Goal: Task Accomplishment & Management: Manage account settings

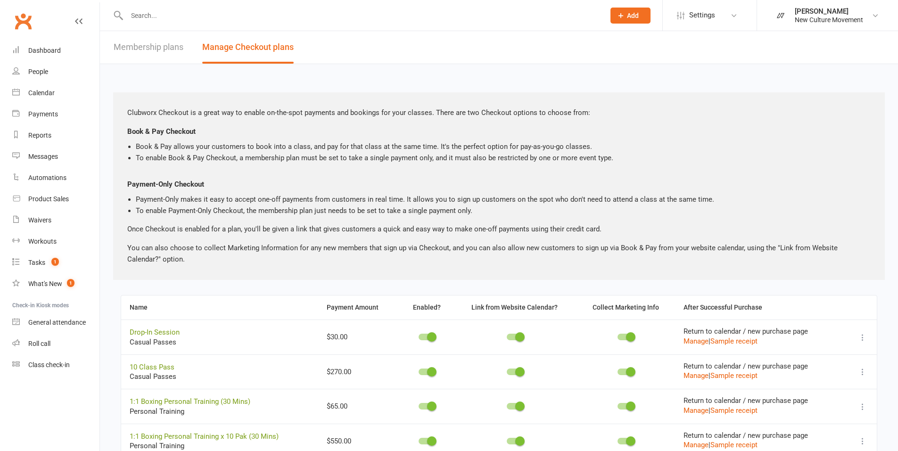
scroll to position [71, 0]
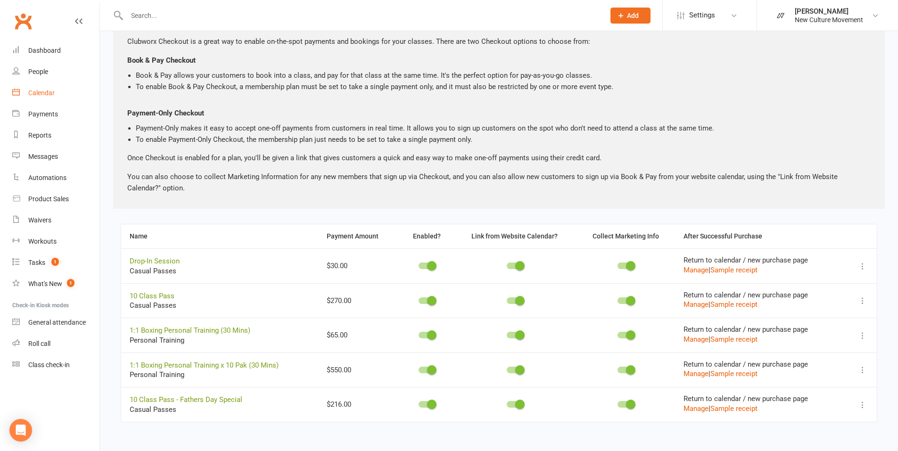
click at [44, 91] on div "Calendar" at bounding box center [41, 93] width 26 height 8
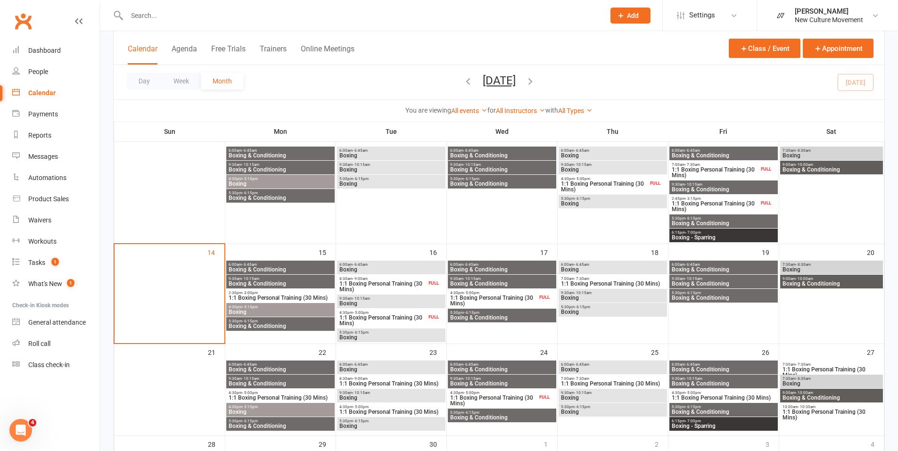
scroll to position [193, 0]
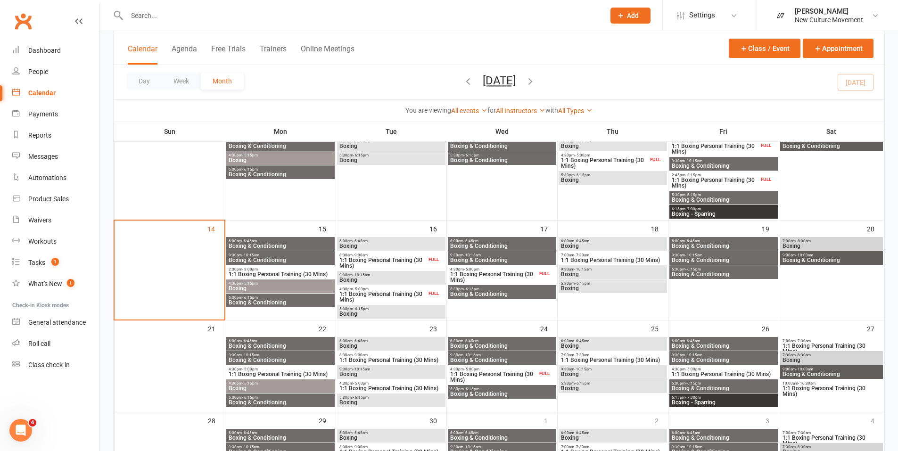
click at [300, 244] on span "Boxing & Conditioning" at bounding box center [280, 246] width 105 height 6
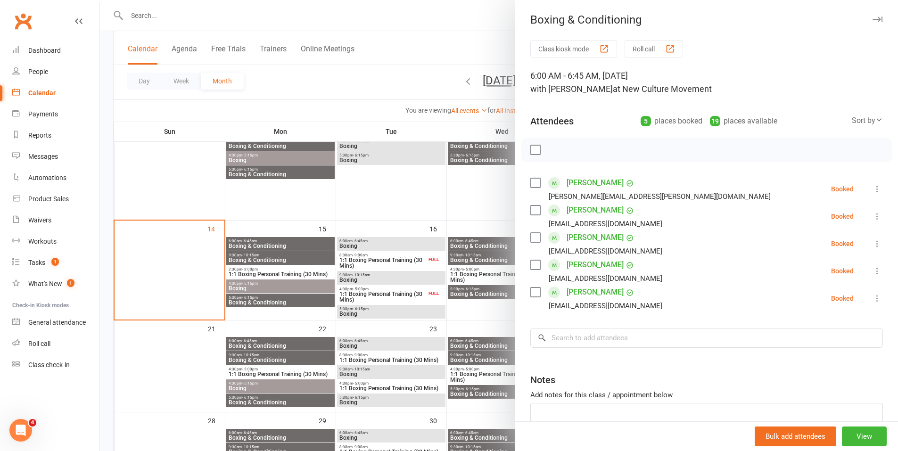
click at [301, 260] on div at bounding box center [499, 225] width 798 height 451
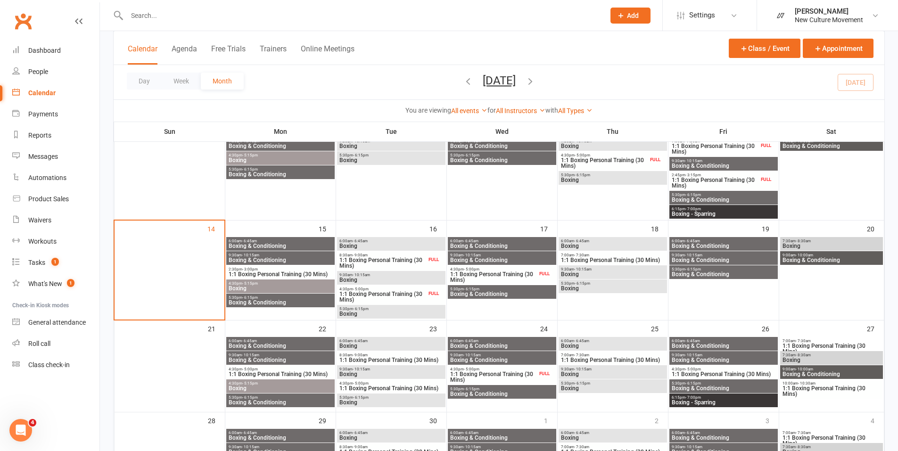
click at [294, 260] on span "Boxing & Conditioning" at bounding box center [280, 260] width 105 height 6
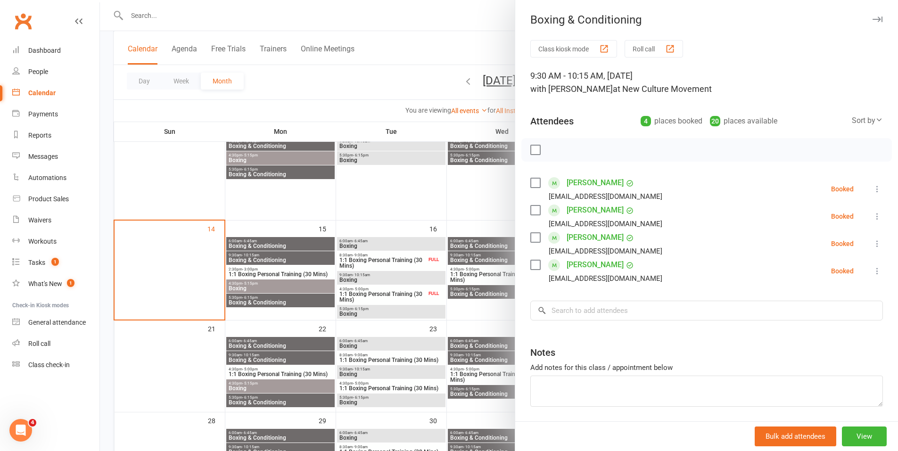
click at [300, 289] on div at bounding box center [499, 225] width 798 height 451
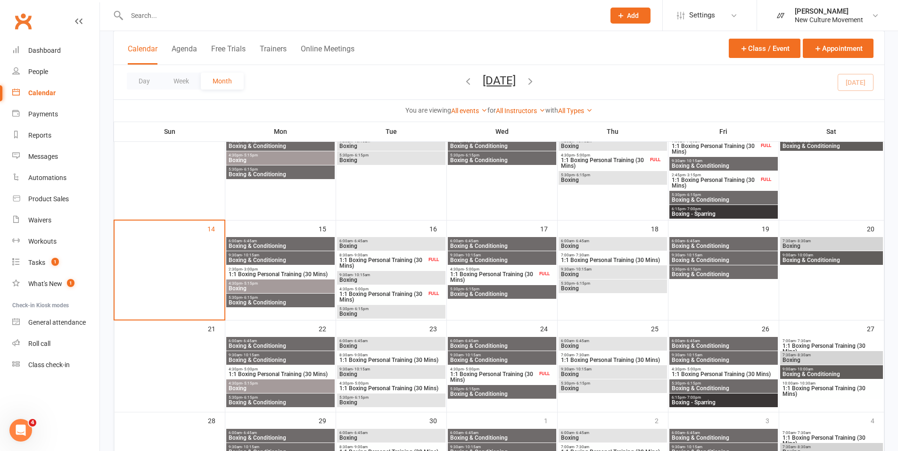
click at [302, 288] on span "Boxing" at bounding box center [280, 289] width 105 height 6
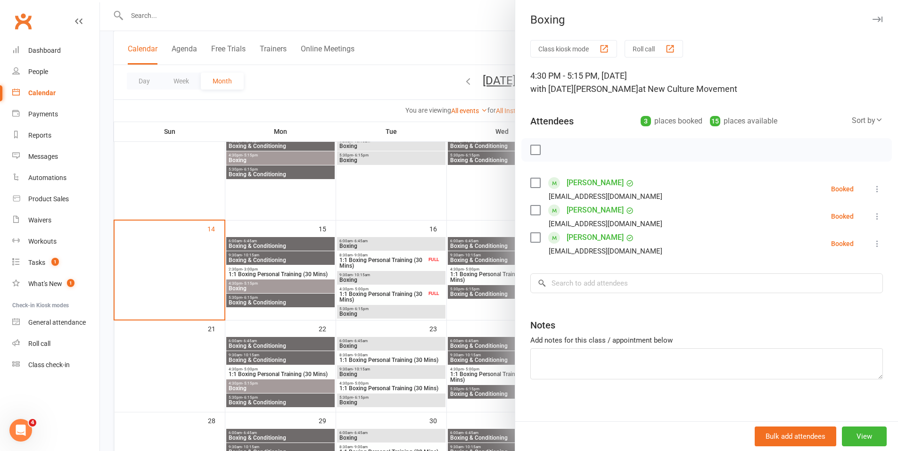
click at [307, 304] on div at bounding box center [499, 225] width 798 height 451
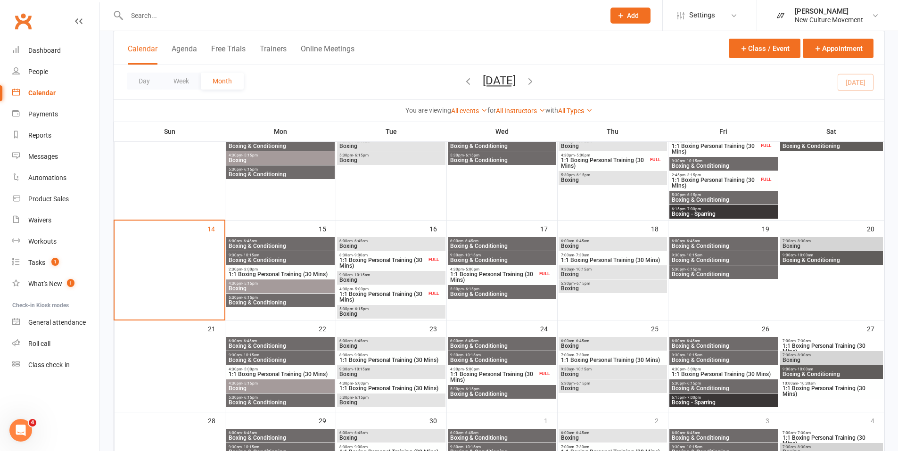
click at [301, 302] on span "Boxing & Conditioning" at bounding box center [280, 303] width 105 height 6
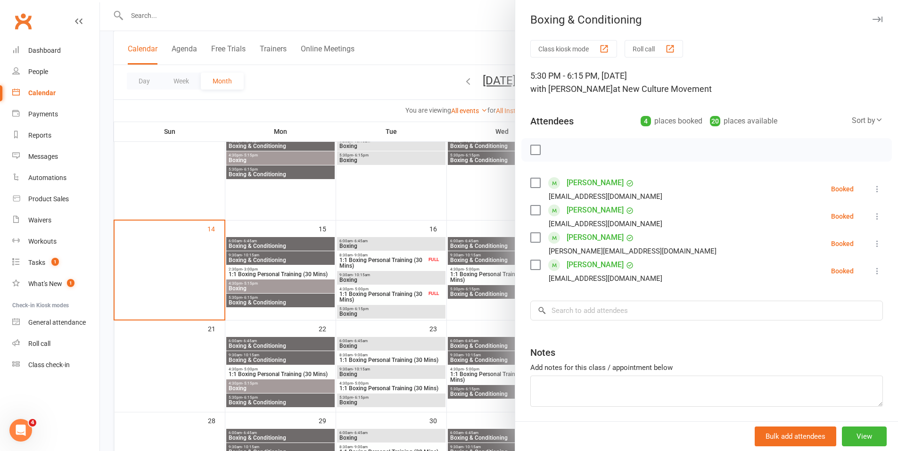
click at [289, 243] on div at bounding box center [499, 225] width 798 height 451
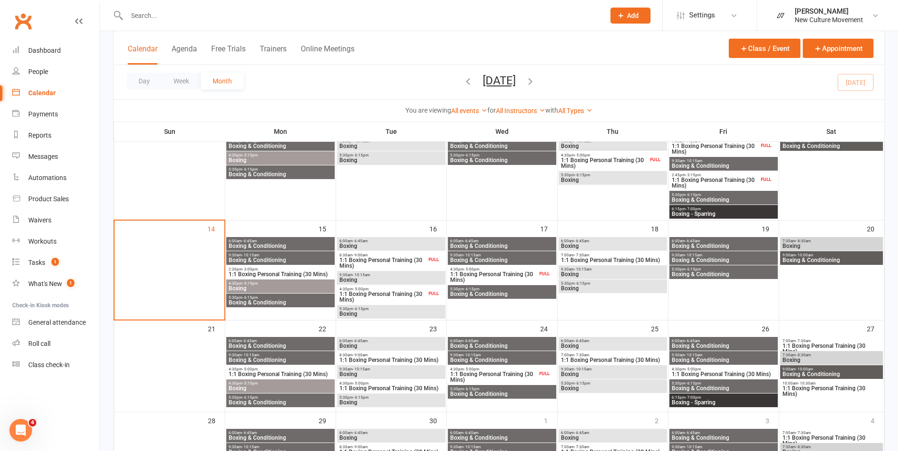
click at [289, 244] on span "Boxing & Conditioning" at bounding box center [280, 246] width 105 height 6
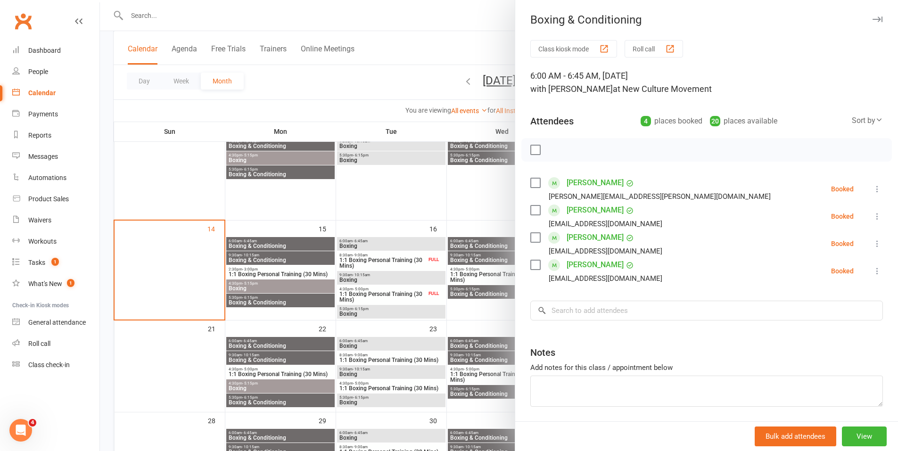
click at [210, 116] on div at bounding box center [499, 225] width 798 height 451
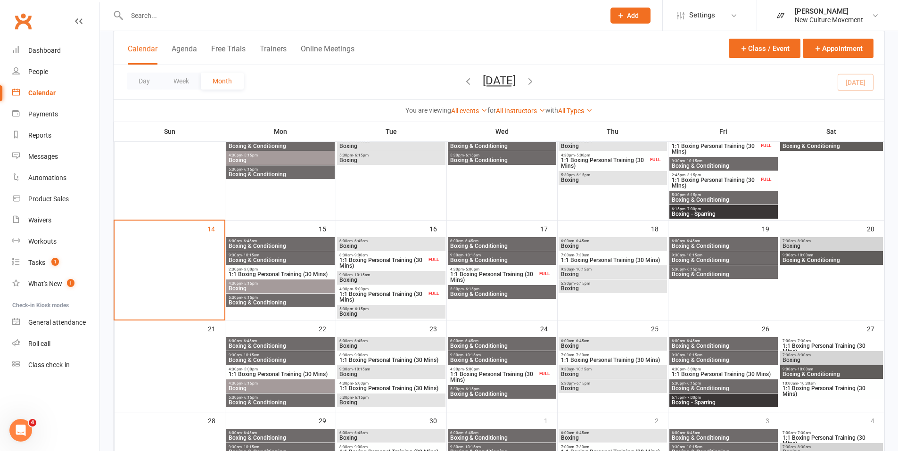
click at [37, 92] on div "Calendar" at bounding box center [41, 93] width 27 height 8
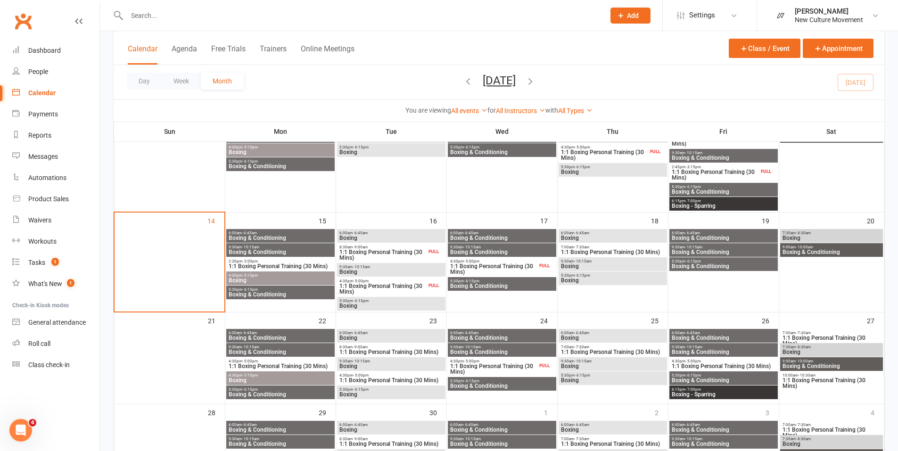
scroll to position [201, 0]
click at [309, 234] on span "6:00am - 6:45am" at bounding box center [280, 233] width 105 height 4
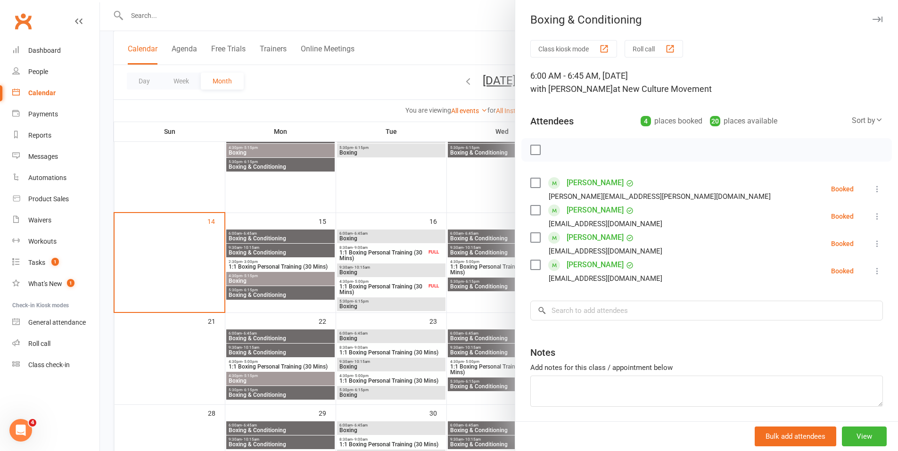
click at [273, 282] on div at bounding box center [499, 225] width 798 height 451
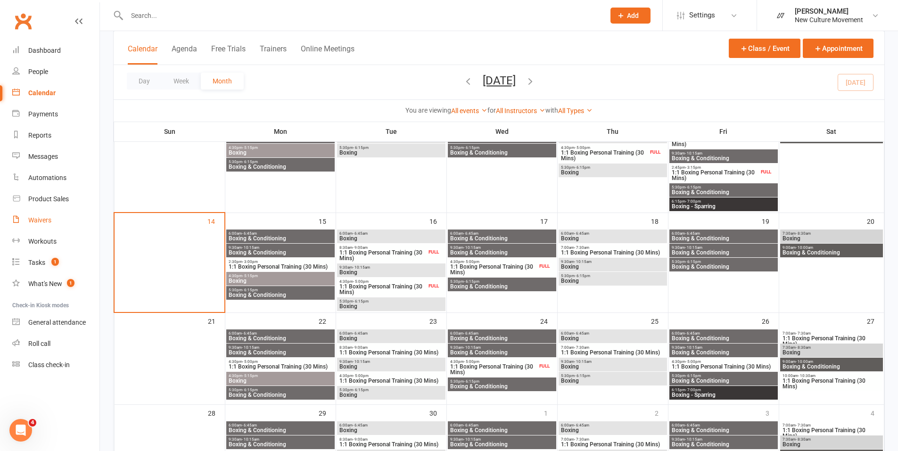
click at [49, 217] on div "Waivers" at bounding box center [39, 220] width 23 height 8
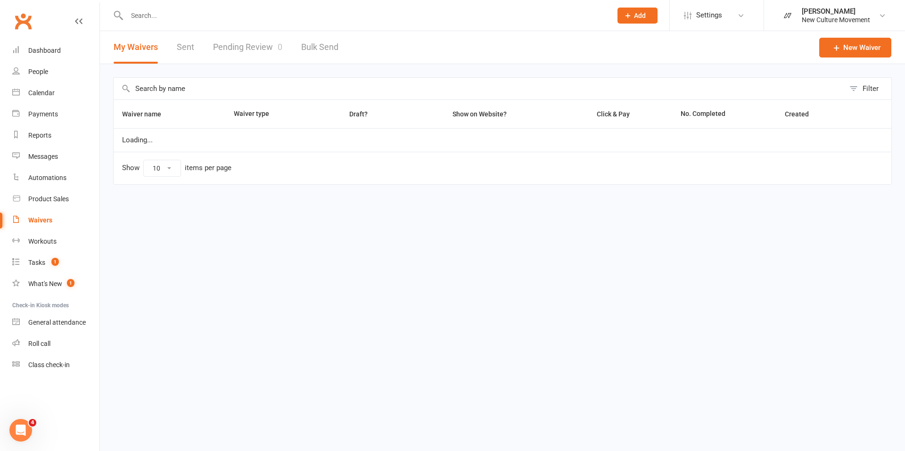
select select "100"
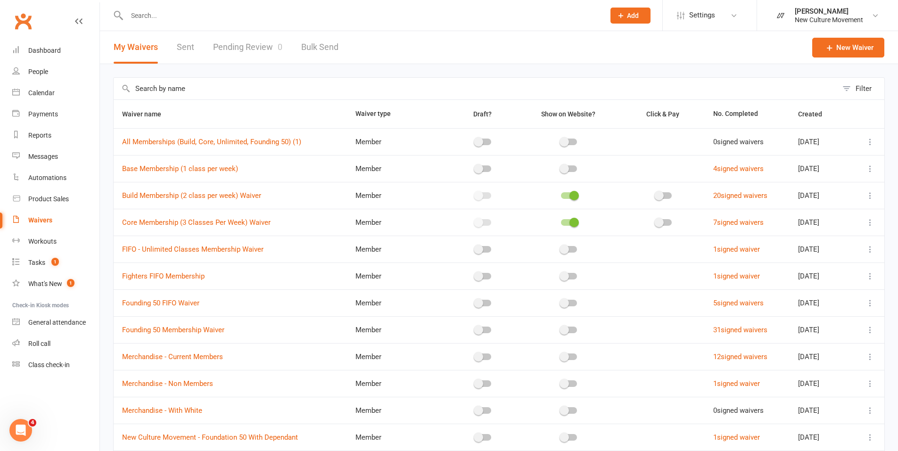
click at [248, 45] on link "Pending Review 0" at bounding box center [247, 47] width 69 height 33
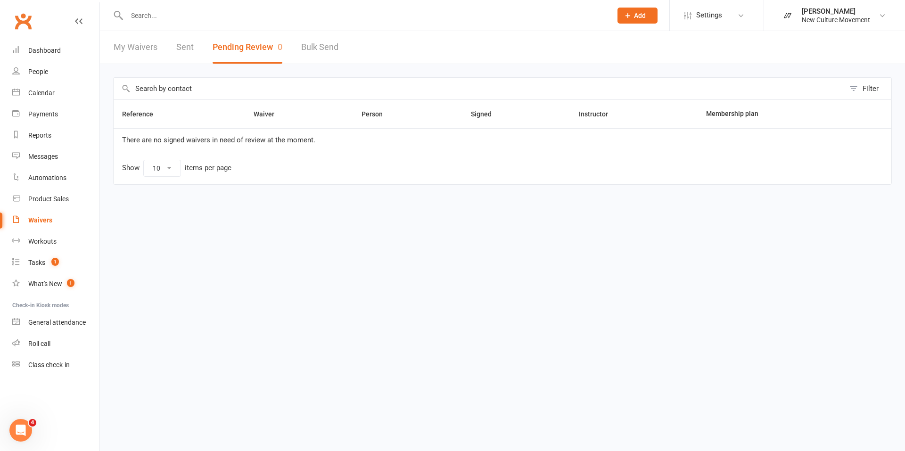
click at [44, 221] on div "Waivers" at bounding box center [40, 220] width 24 height 8
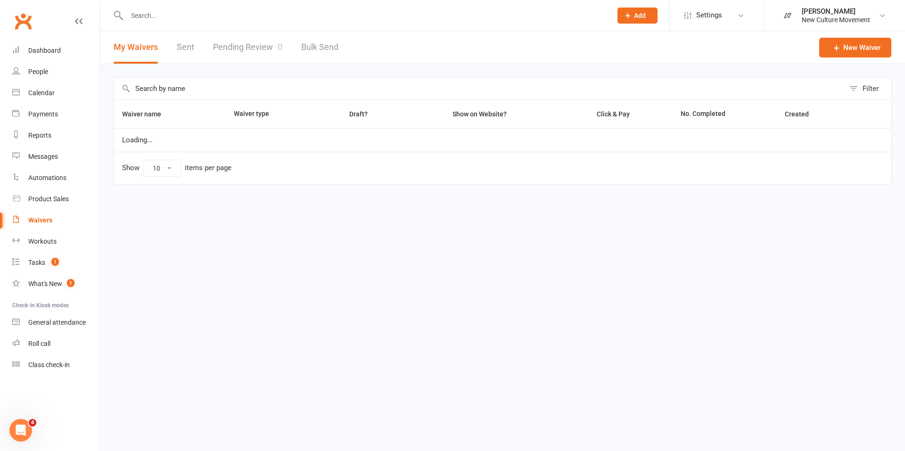
select select "100"
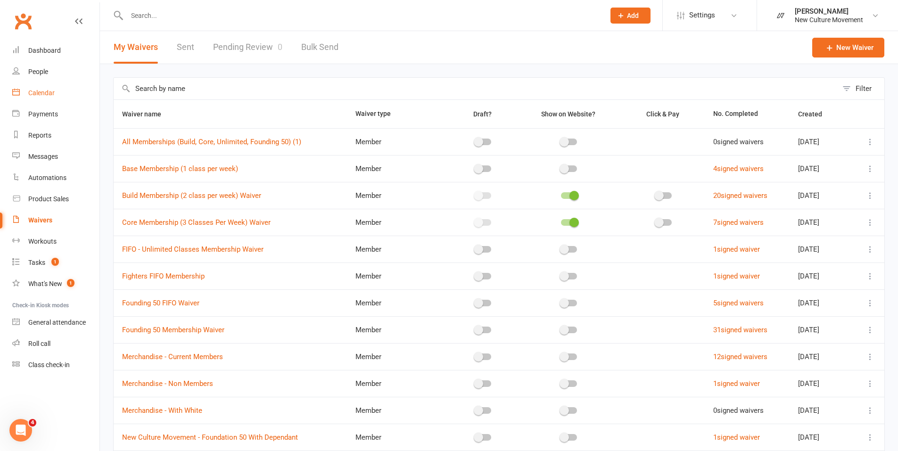
click at [42, 91] on div "Calendar" at bounding box center [41, 93] width 26 height 8
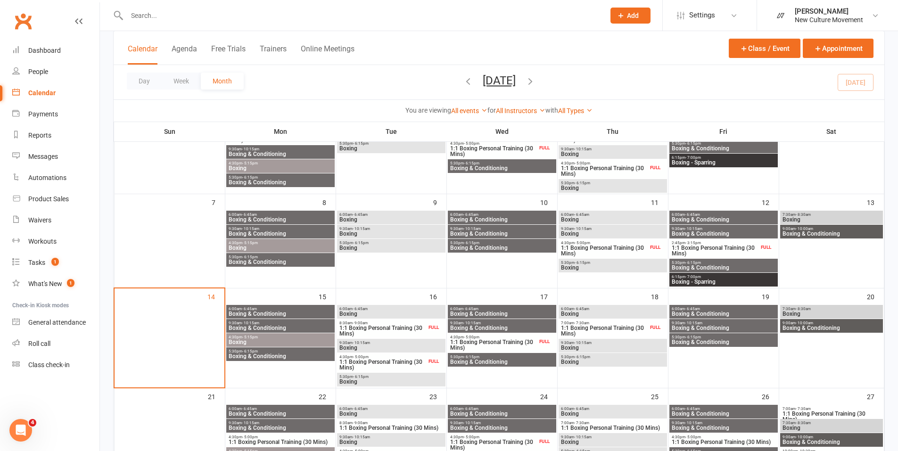
scroll to position [106, 0]
click at [275, 311] on span "Boxing & Conditioning" at bounding box center [280, 314] width 105 height 6
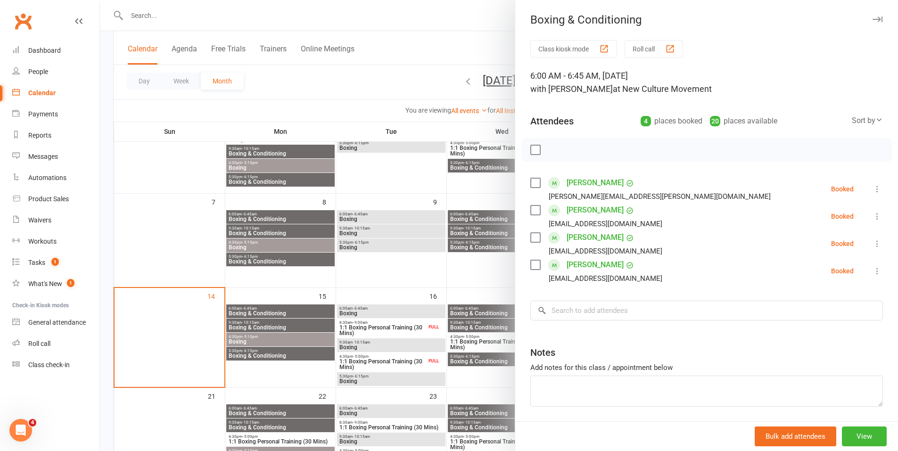
click at [292, 327] on div at bounding box center [499, 225] width 798 height 451
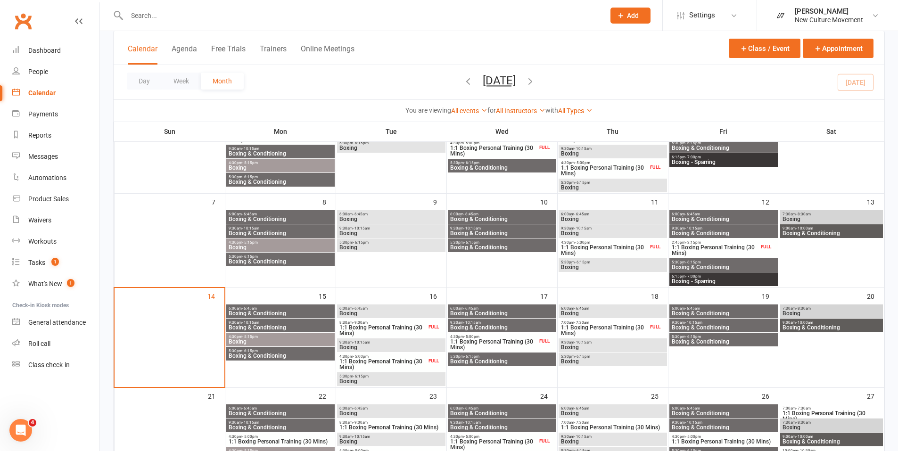
click at [292, 327] on span "Boxing & Conditioning" at bounding box center [280, 328] width 105 height 6
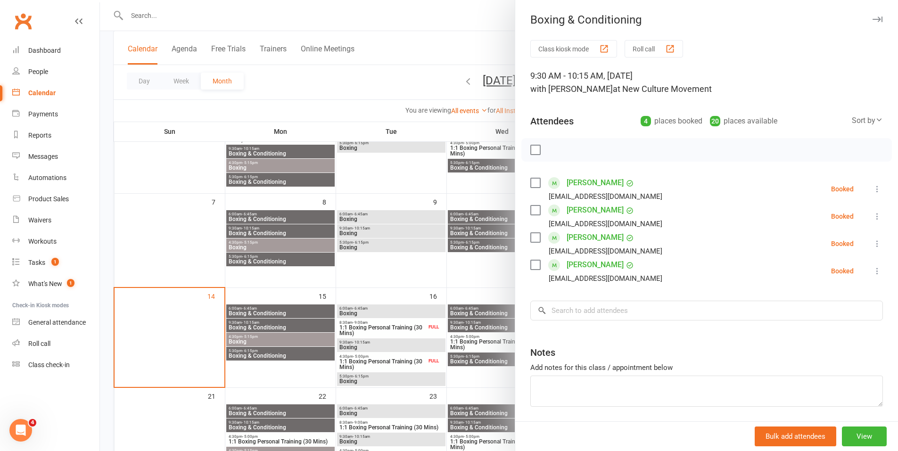
click at [289, 342] on div at bounding box center [499, 225] width 798 height 451
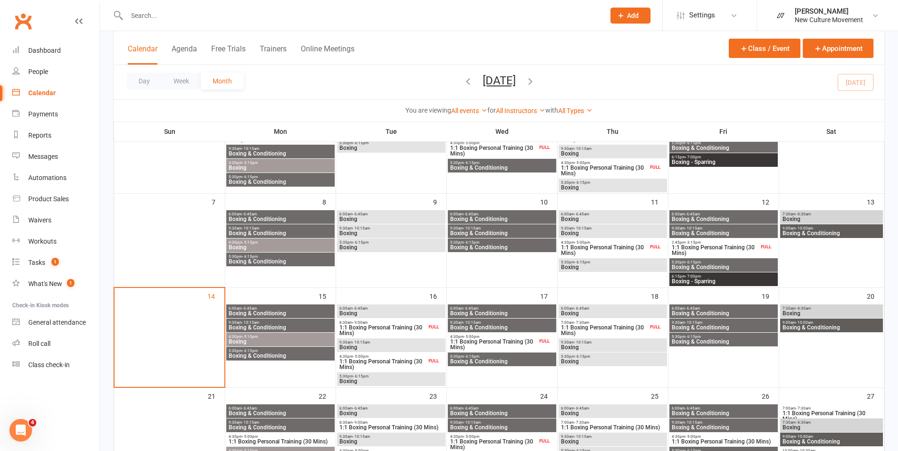
click at [289, 342] on span "Boxing" at bounding box center [280, 342] width 105 height 6
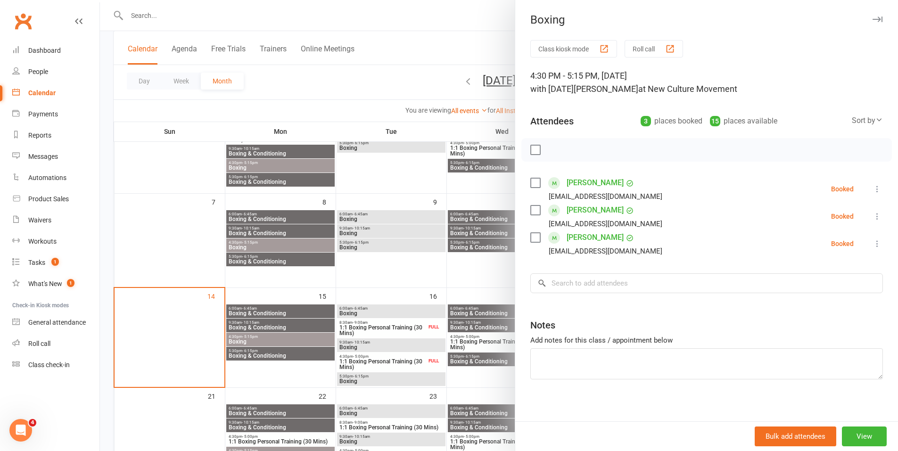
click at [292, 356] on div at bounding box center [499, 225] width 798 height 451
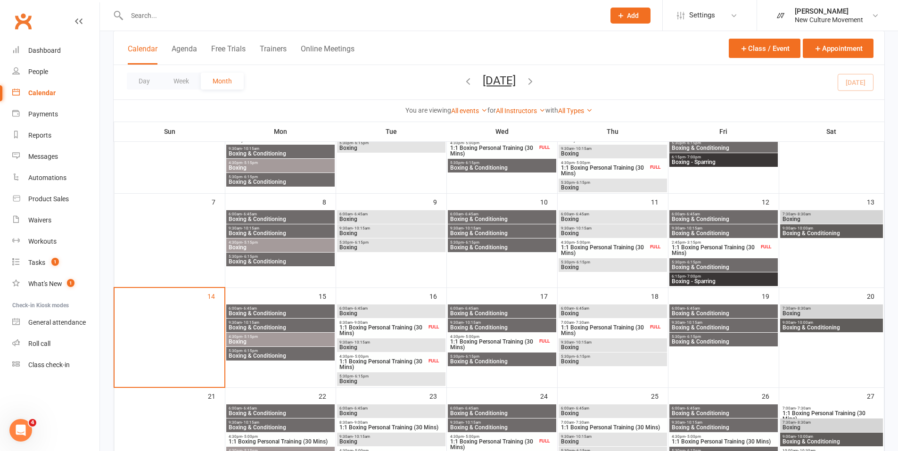
click at [292, 356] on span "Boxing & Conditioning" at bounding box center [280, 356] width 105 height 6
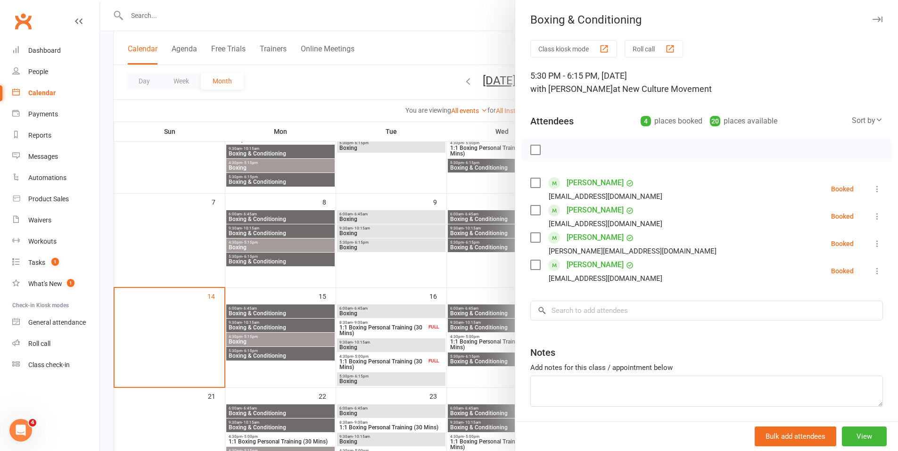
click at [447, 20] on div at bounding box center [499, 225] width 798 height 451
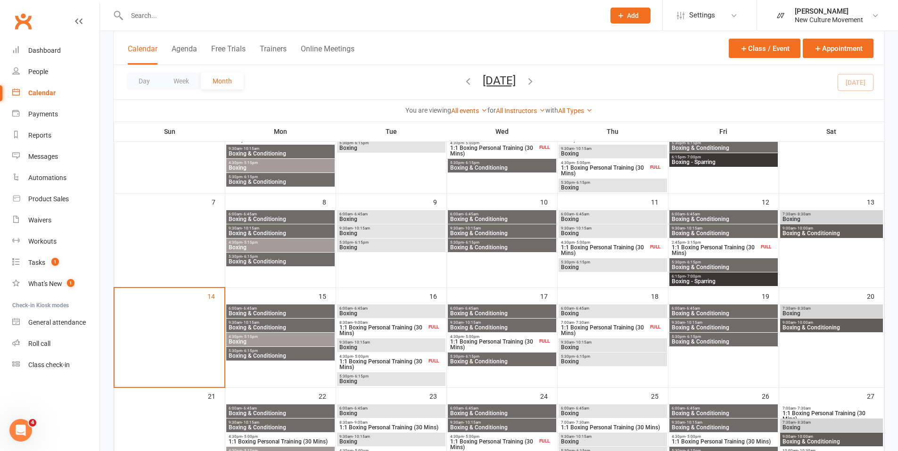
click at [388, 311] on span "Boxing" at bounding box center [391, 314] width 105 height 6
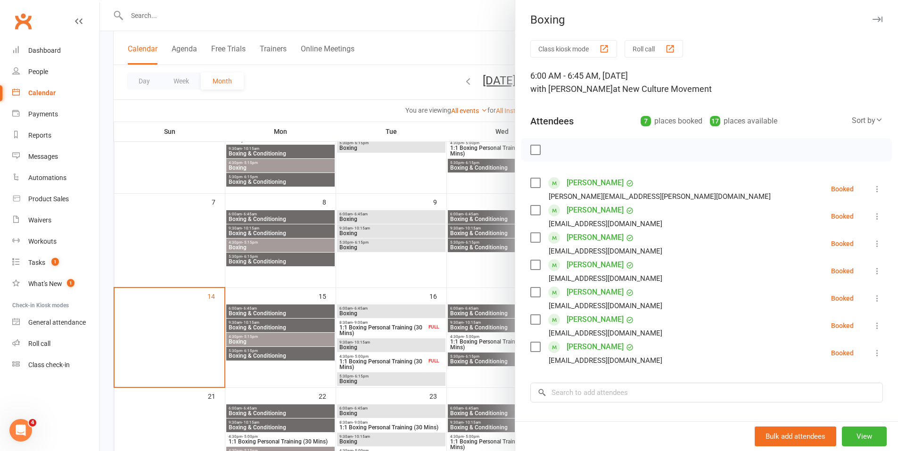
click at [432, 51] on div at bounding box center [499, 225] width 798 height 451
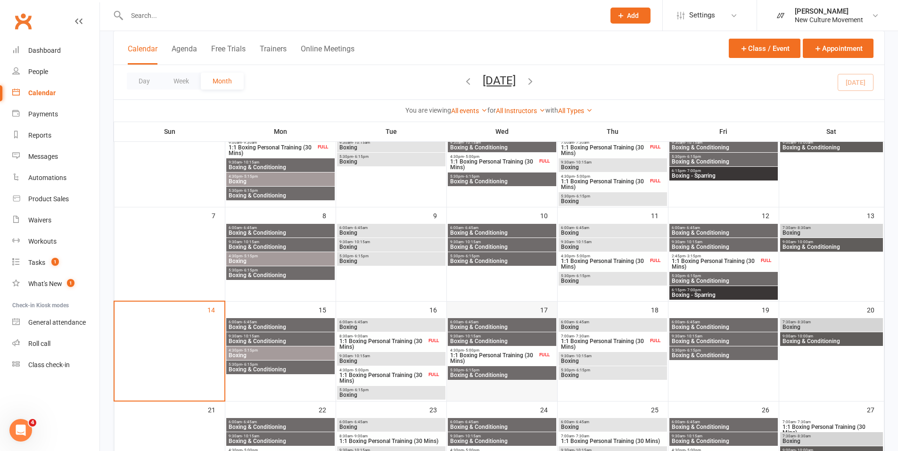
scroll to position [92, 0]
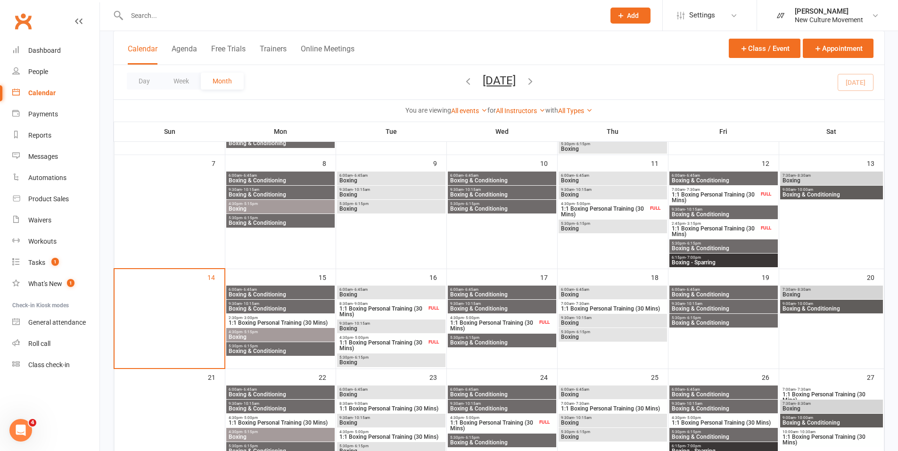
scroll to position [152, 0]
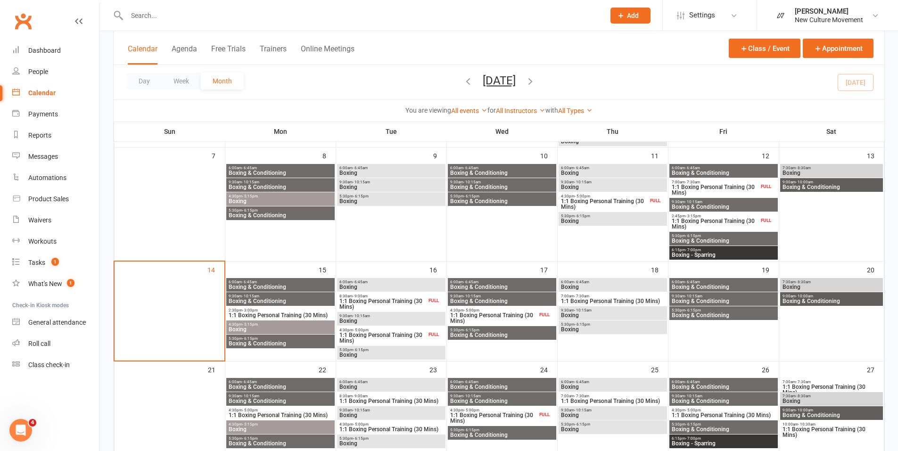
click at [703, 188] on span "1:1 Boxing Personal Training (30 Mins)" at bounding box center [715, 189] width 88 height 11
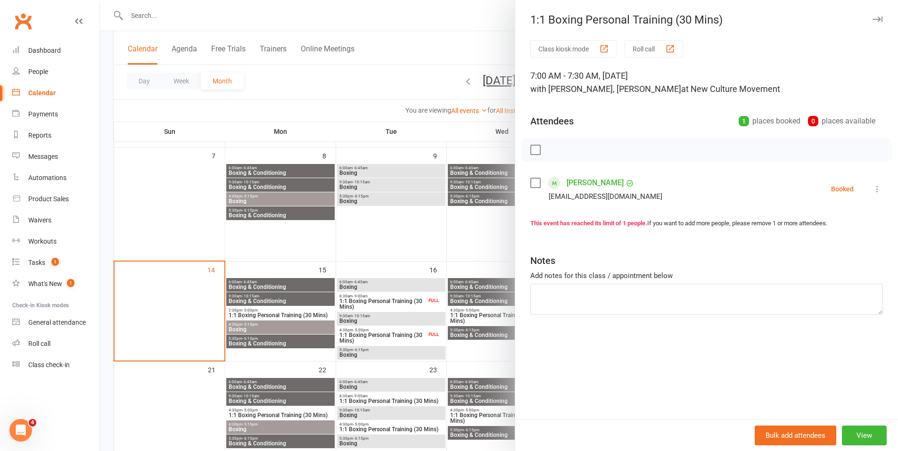
click at [466, 31] on div at bounding box center [499, 225] width 798 height 451
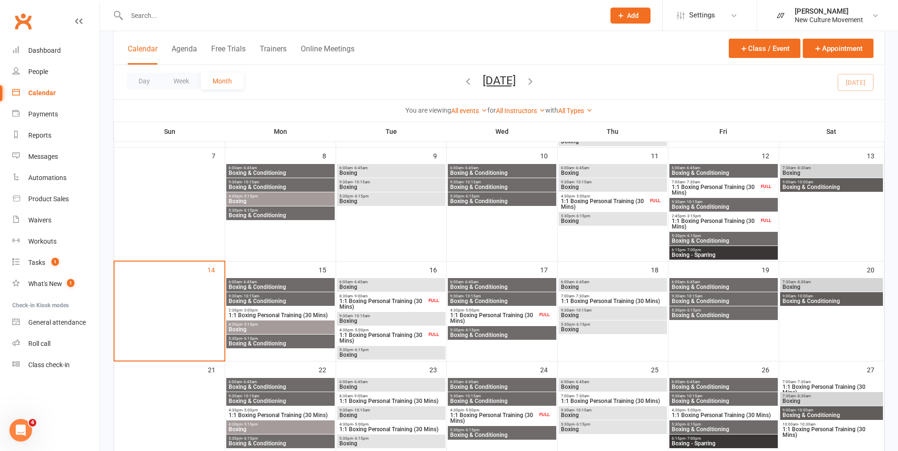
click at [727, 184] on span "1:1 Boxing Personal Training (30 Mins)" at bounding box center [715, 189] width 88 height 11
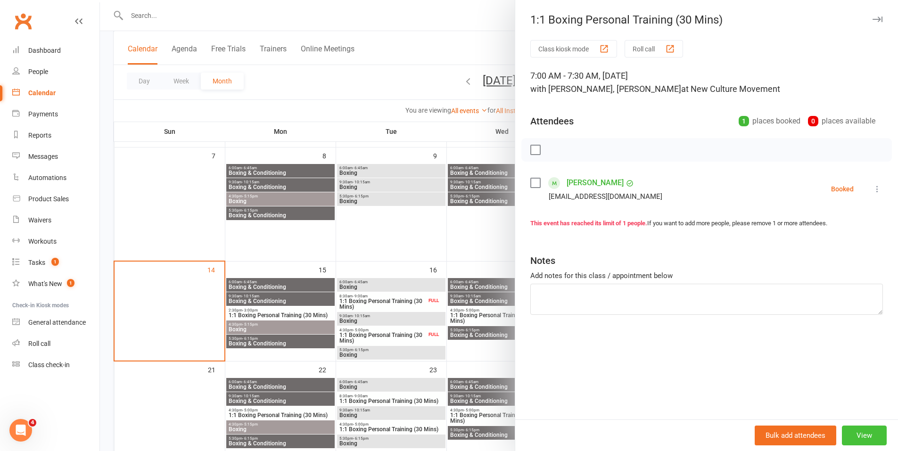
click at [867, 433] on button "View" at bounding box center [864, 436] width 45 height 20
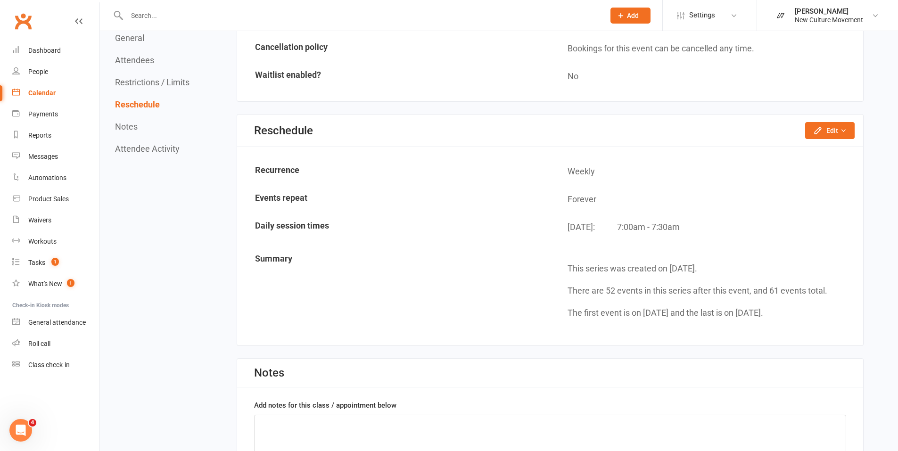
scroll to position [824, 0]
click at [818, 130] on icon "button" at bounding box center [818, 131] width 6 height 6
click at [800, 150] on link "Reschedule this event only" at bounding box center [804, 152] width 99 height 19
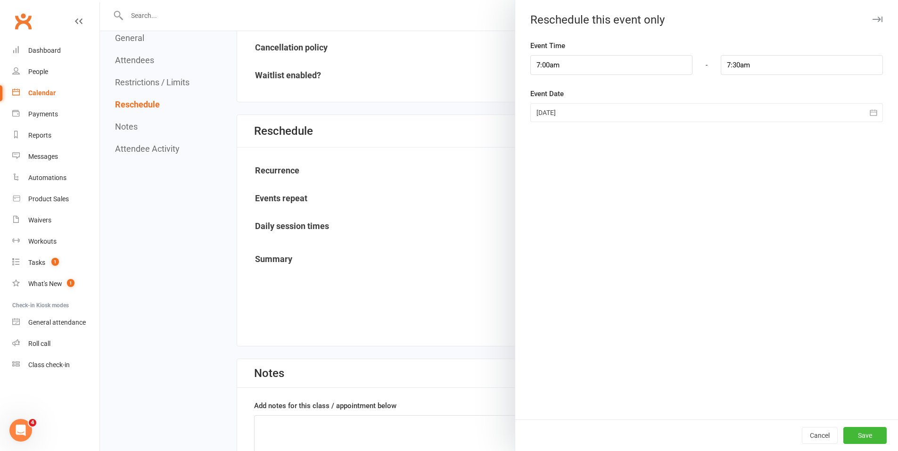
click at [574, 107] on div at bounding box center [706, 112] width 353 height 19
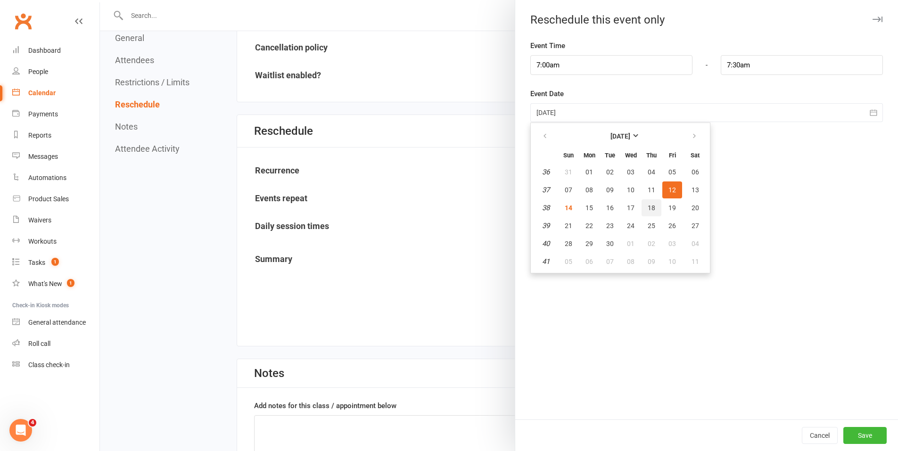
click at [653, 211] on button "18" at bounding box center [652, 207] width 20 height 17
type input "18 Sep 2025"
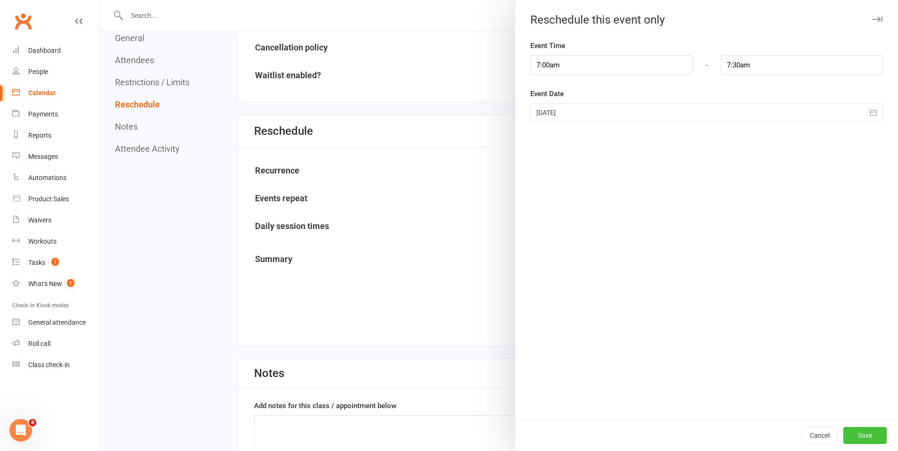
click at [860, 436] on button "Save" at bounding box center [864, 435] width 43 height 17
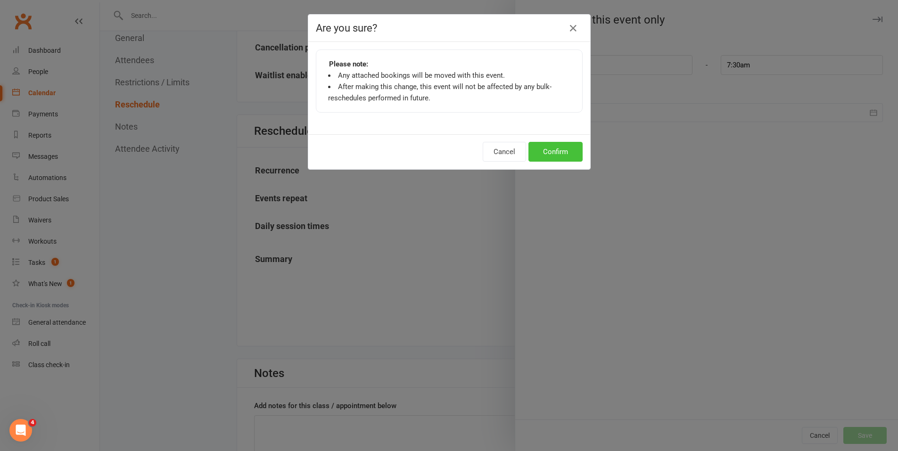
click at [558, 144] on button "Confirm" at bounding box center [556, 152] width 54 height 20
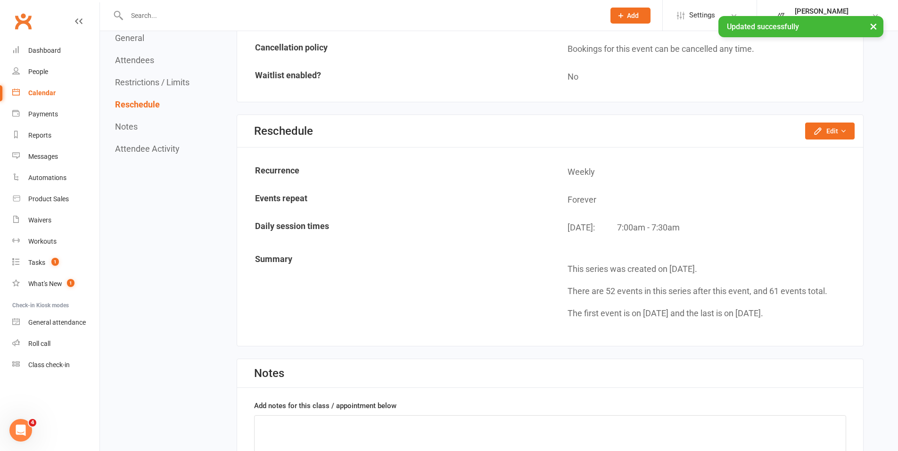
click at [38, 91] on div "Calendar" at bounding box center [41, 93] width 27 height 8
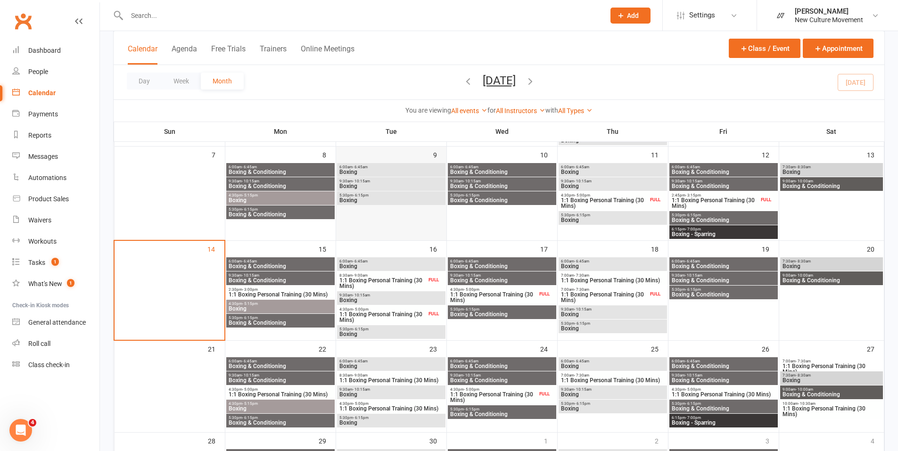
scroll to position [154, 0]
click at [584, 277] on span "1:1 Boxing Personal Training (30 Mins)" at bounding box center [613, 280] width 105 height 6
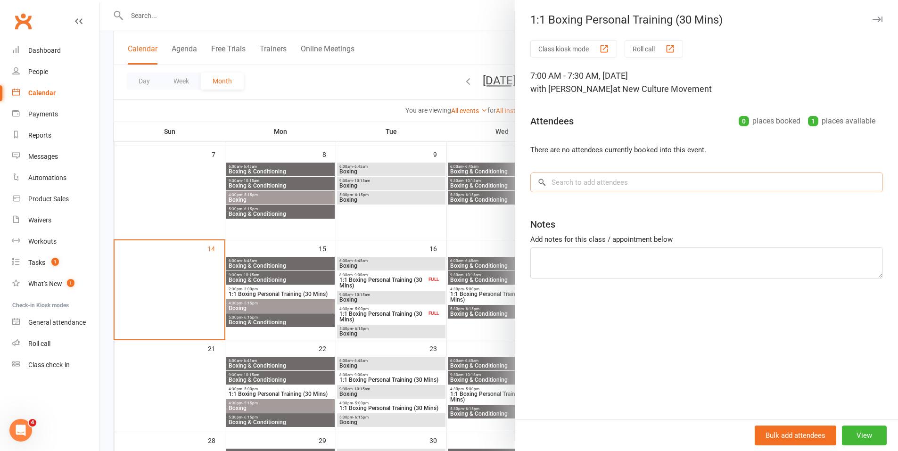
click at [582, 187] on input "search" at bounding box center [706, 183] width 353 height 20
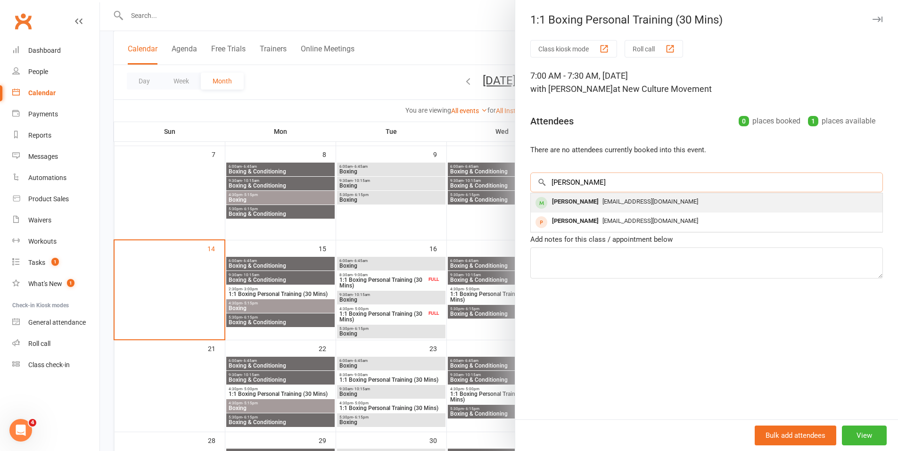
type input "richard"
click at [581, 201] on div "Richard Darling" at bounding box center [575, 202] width 54 height 14
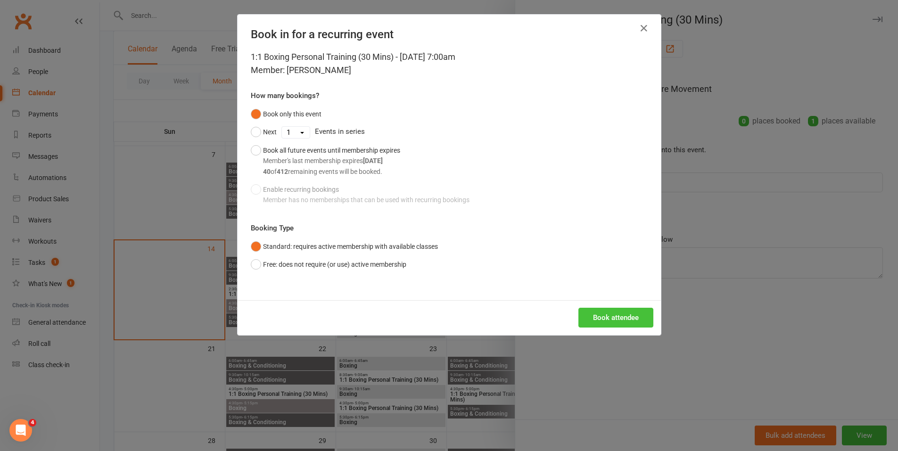
click at [604, 314] on button "Book attendee" at bounding box center [616, 318] width 75 height 20
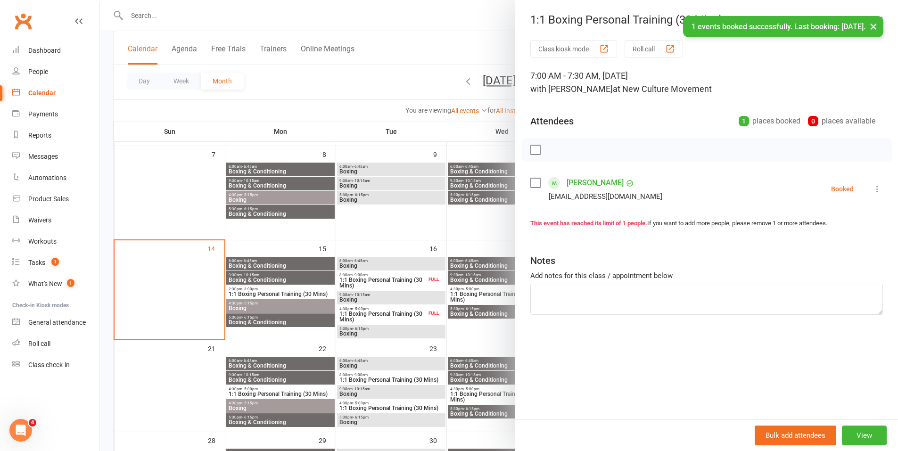
click at [357, 82] on div at bounding box center [499, 225] width 798 height 451
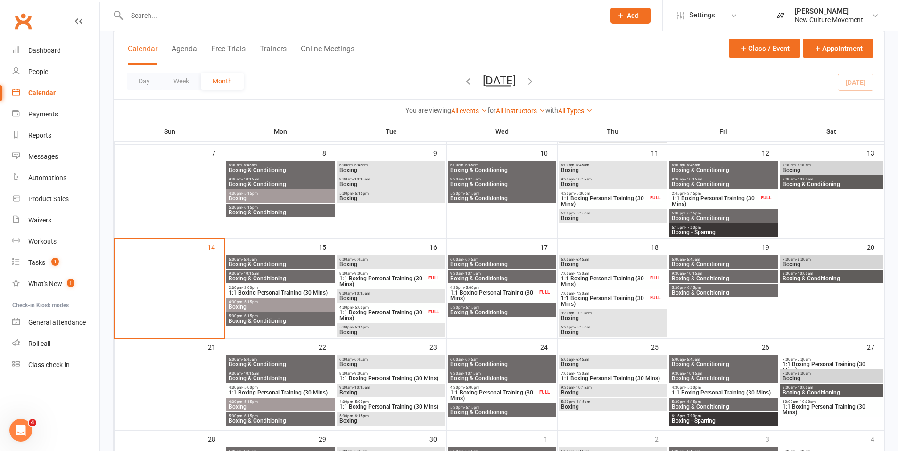
scroll to position [156, 0]
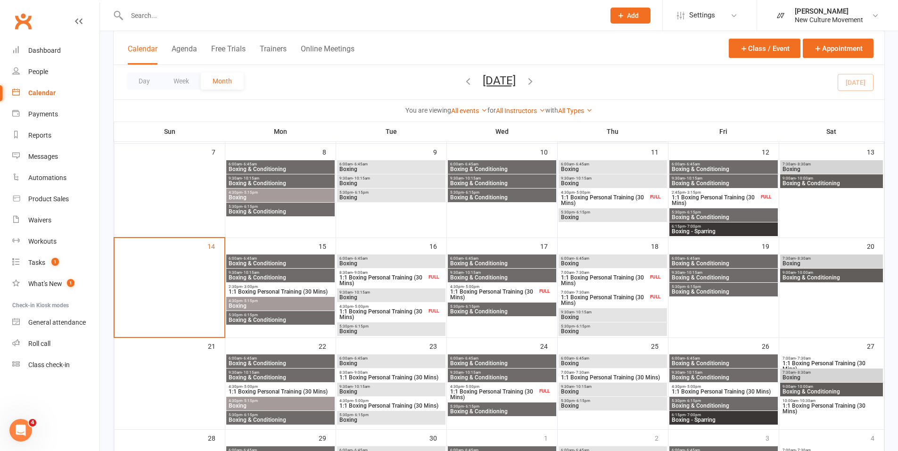
click at [267, 289] on span "1:1 Boxing Personal Training (30 Mins)" at bounding box center [280, 292] width 105 height 6
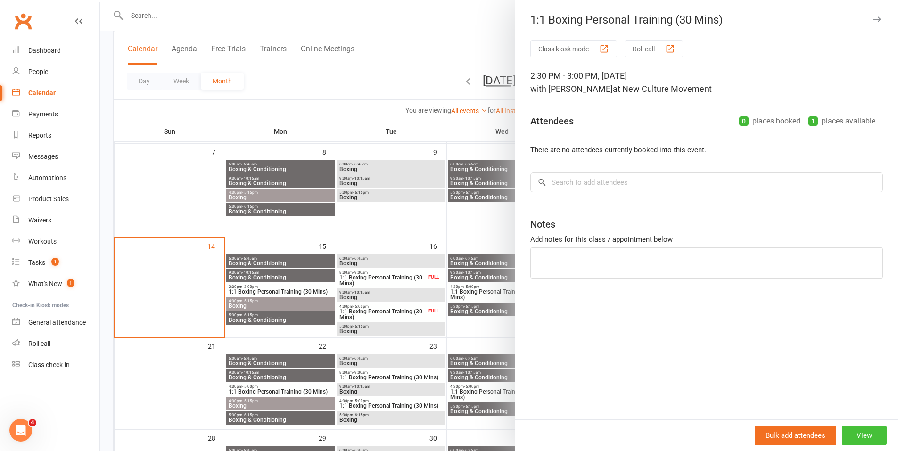
click at [858, 437] on button "View" at bounding box center [864, 436] width 45 height 20
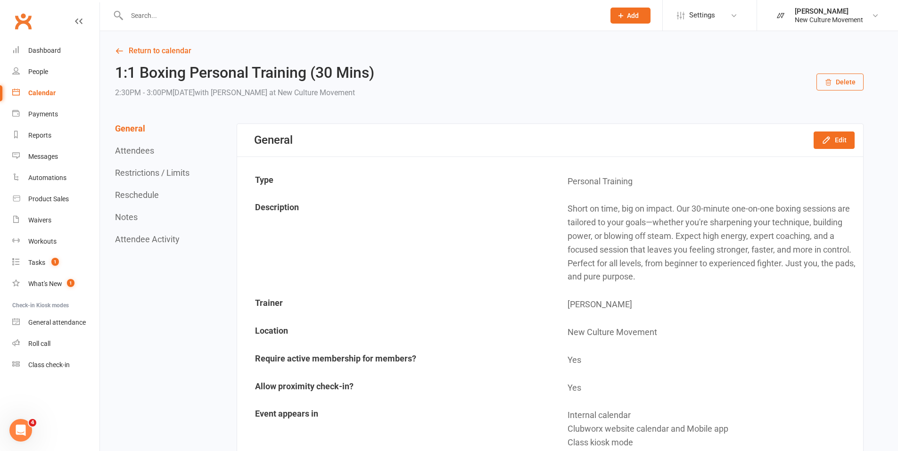
click at [838, 81] on button "Delete" at bounding box center [840, 82] width 47 height 17
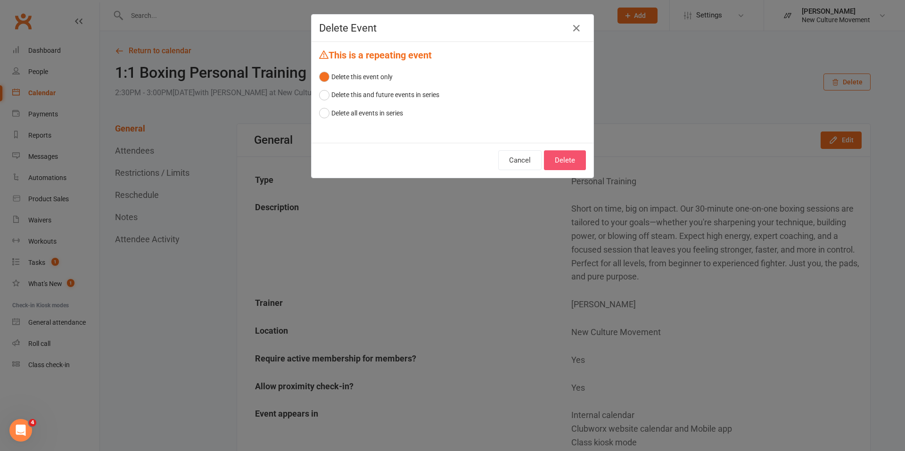
click at [562, 162] on button "Delete" at bounding box center [565, 160] width 42 height 20
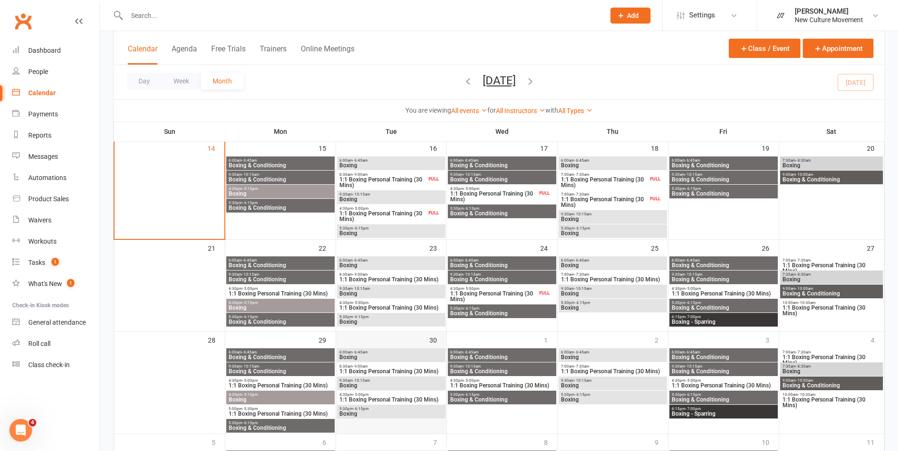
scroll to position [254, 0]
click at [398, 212] on span "1:1 Boxing Personal Training (30 Mins)" at bounding box center [383, 216] width 88 height 11
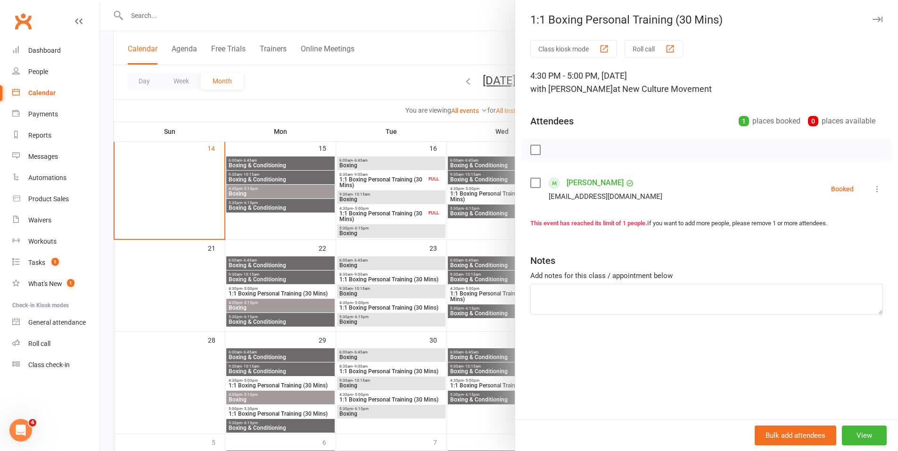
click at [459, 17] on div at bounding box center [499, 225] width 798 height 451
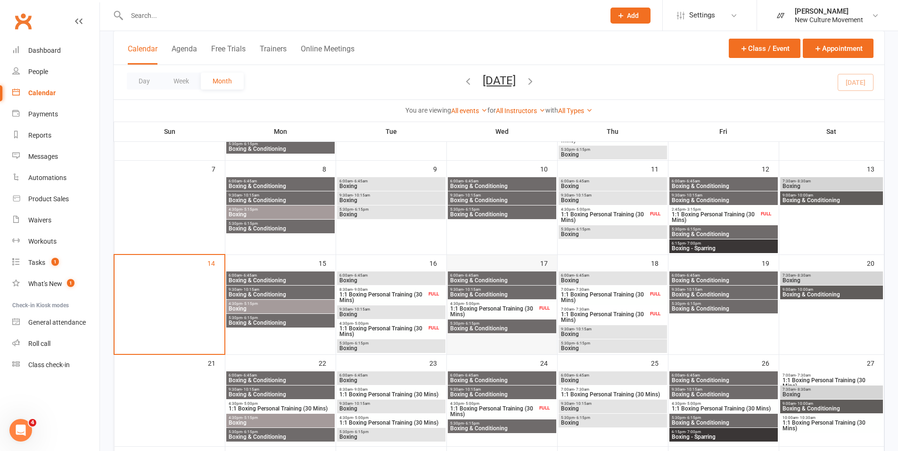
scroll to position [139, 0]
click at [595, 314] on span "1:1 Boxing Personal Training (30 Mins)" at bounding box center [605, 317] width 88 height 11
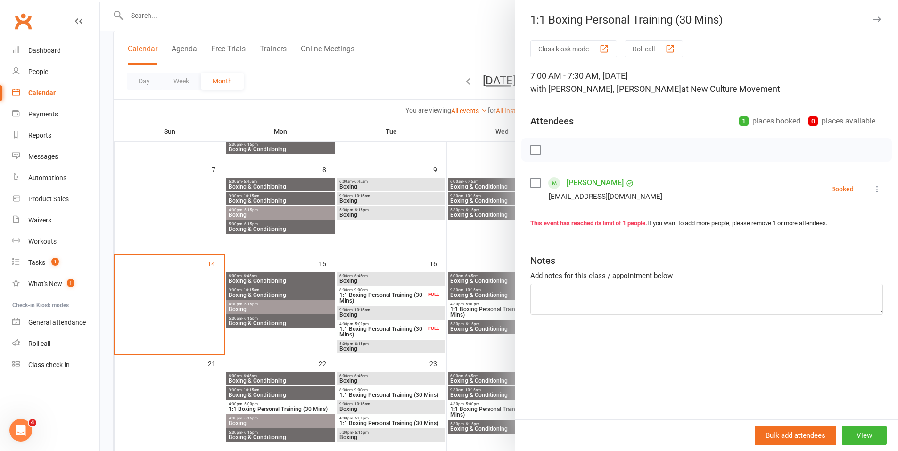
click at [447, 37] on div at bounding box center [499, 225] width 798 height 451
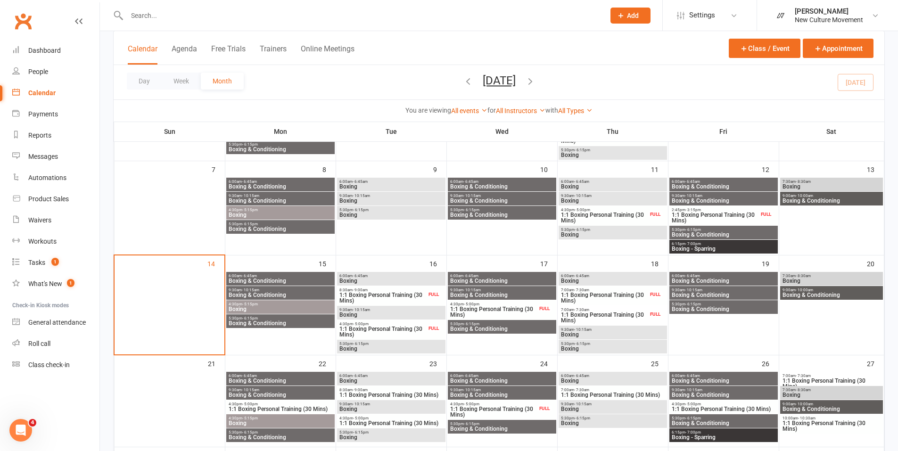
click at [580, 291] on span "- 7:30am" at bounding box center [581, 290] width 15 height 4
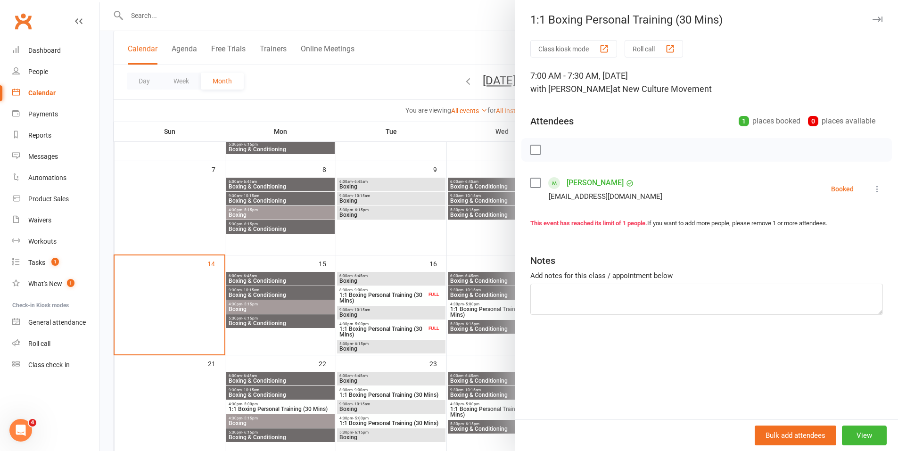
click at [442, 43] on div at bounding box center [499, 225] width 798 height 451
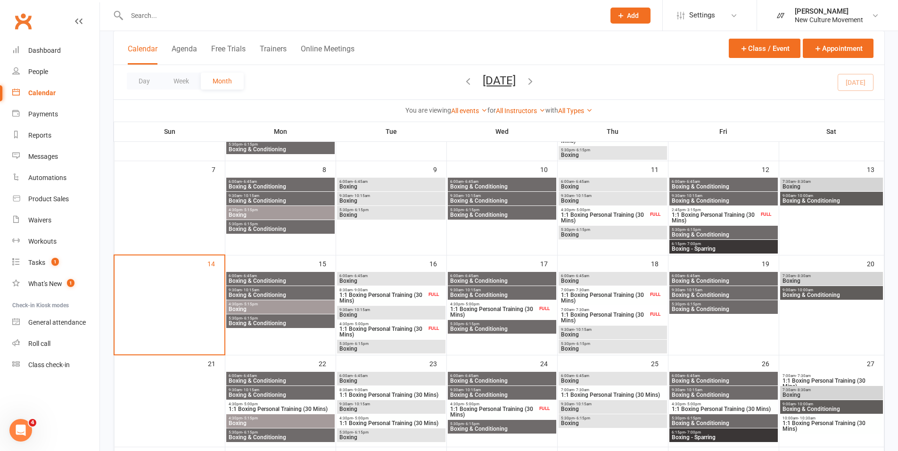
click at [592, 295] on span "1:1 Boxing Personal Training (30 Mins)" at bounding box center [605, 297] width 88 height 11
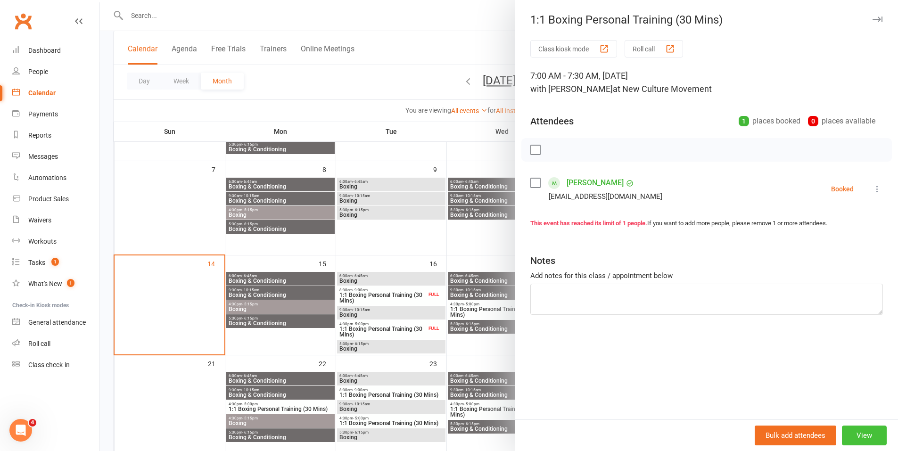
click at [854, 432] on button "View" at bounding box center [864, 436] width 45 height 20
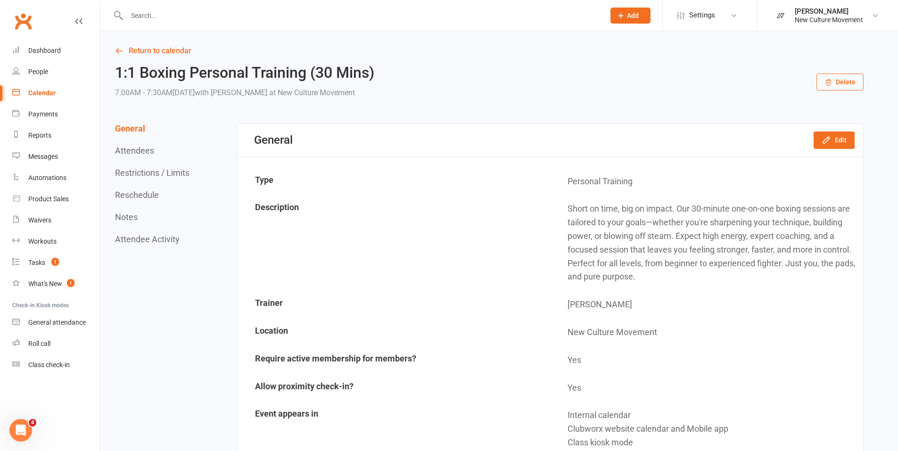
click at [838, 81] on button "Delete" at bounding box center [840, 82] width 47 height 17
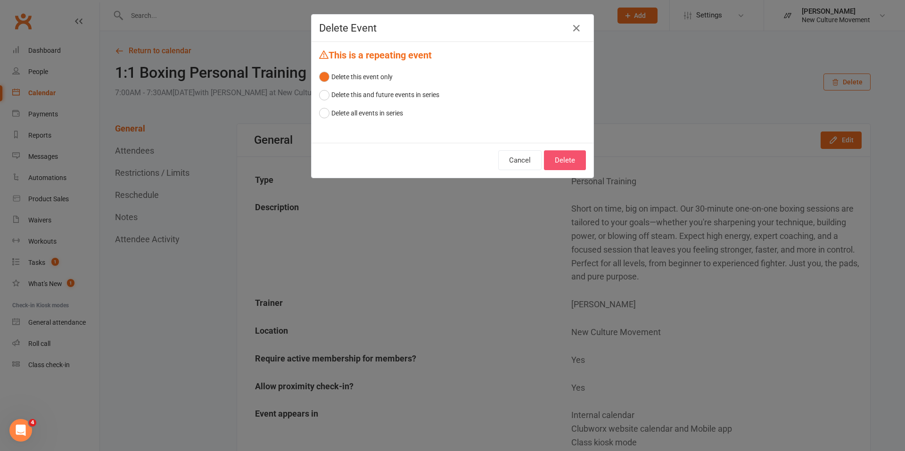
click at [565, 160] on button "Delete" at bounding box center [565, 160] width 42 height 20
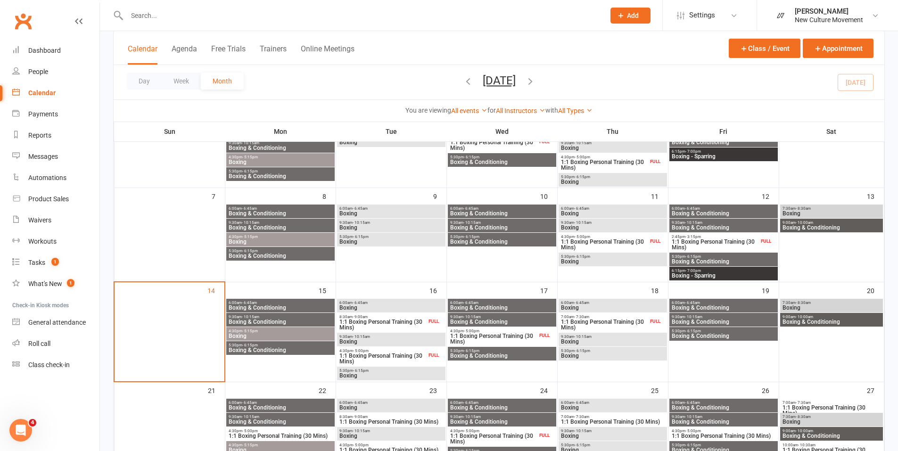
scroll to position [112, 0]
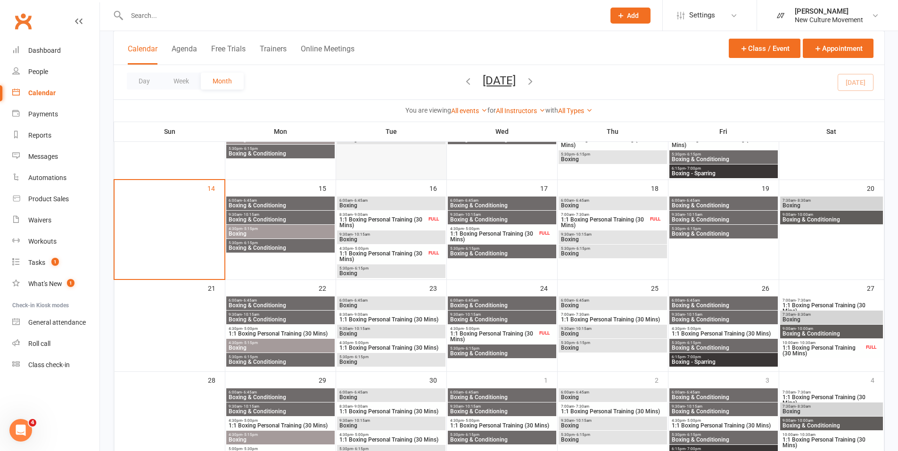
scroll to position [214, 0]
drag, startPoint x: 367, startPoint y: 220, endPoint x: 299, endPoint y: 223, distance: 67.5
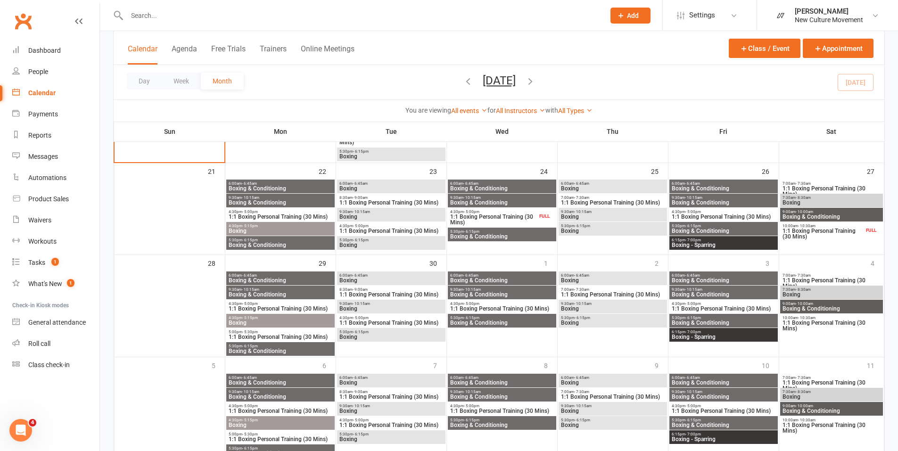
scroll to position [331, 0]
click at [41, 92] on div "Calendar" at bounding box center [41, 93] width 27 height 8
